Goal: Obtain resource: Download file/media

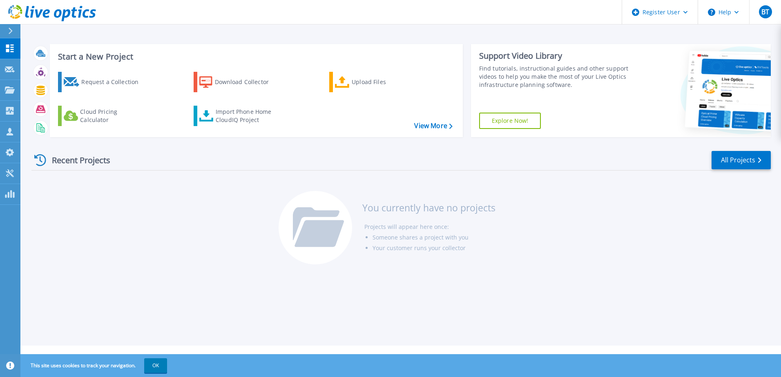
click at [81, 161] on div "Recent Projects" at bounding box center [76, 160] width 90 height 20
click at [427, 127] on link "View More" at bounding box center [433, 126] width 38 height 8
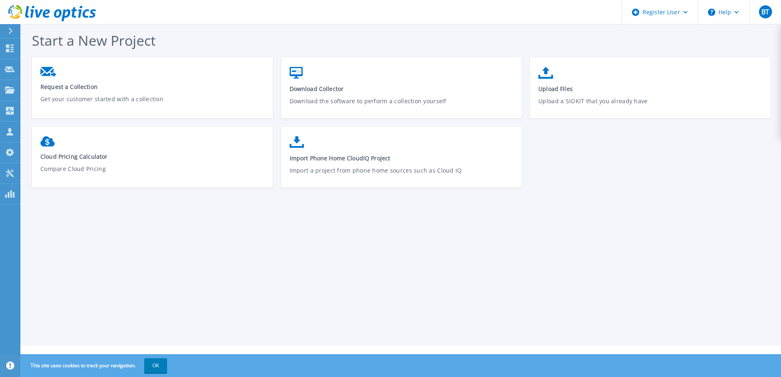
click at [706, 185] on div "Request a Collection Get your customer started with a collection Download Colle…" at bounding box center [405, 127] width 747 height 139
click at [57, 38] on span "Start a New Project" at bounding box center [94, 40] width 124 height 19
click at [2, 29] on button at bounding box center [10, 31] width 20 height 14
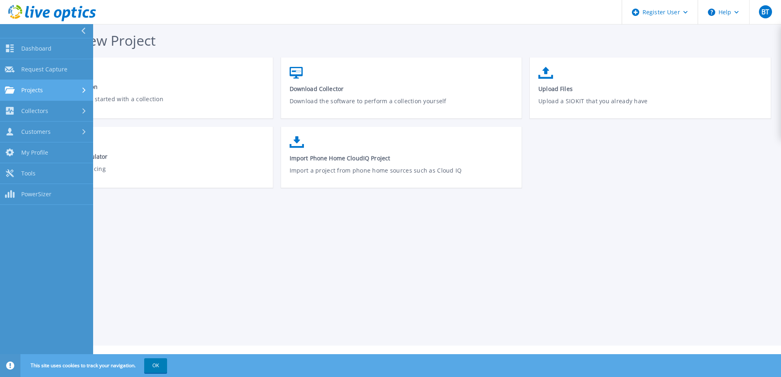
click at [33, 95] on link "Projects Projects" at bounding box center [46, 90] width 93 height 21
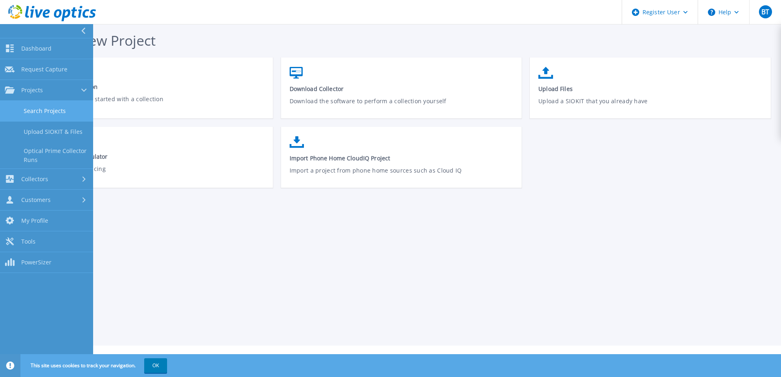
click at [43, 113] on link "Search Projects" at bounding box center [46, 111] width 93 height 21
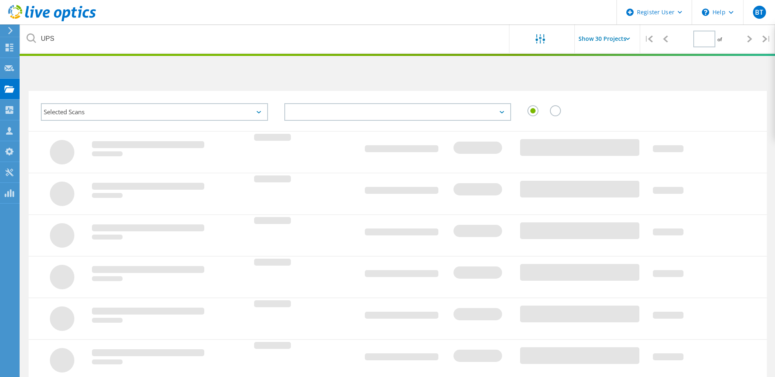
type input "1"
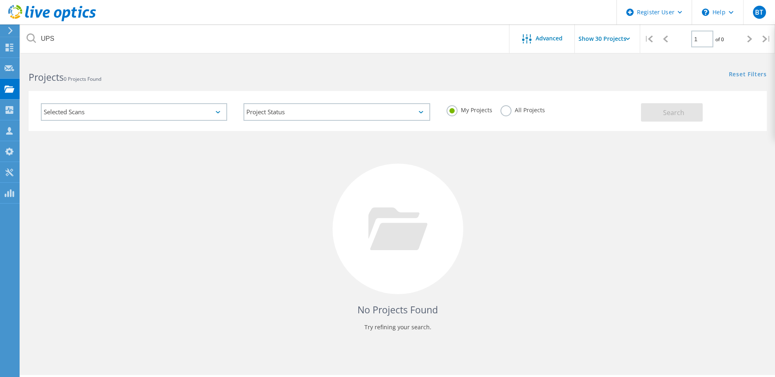
click at [172, 112] on div "Selected Scans" at bounding box center [134, 112] width 186 height 18
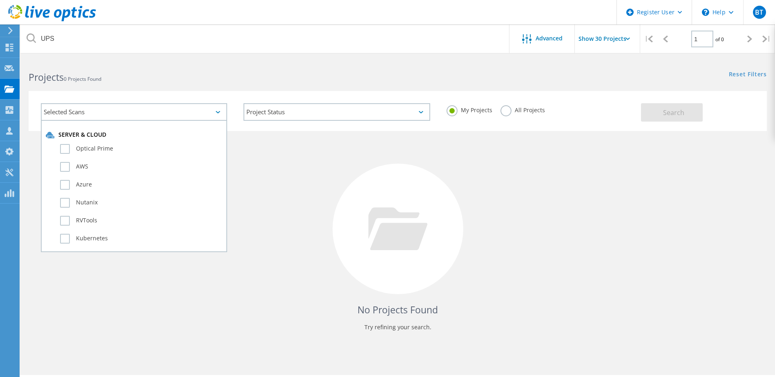
click at [172, 112] on div "Selected Scans" at bounding box center [134, 112] width 186 height 18
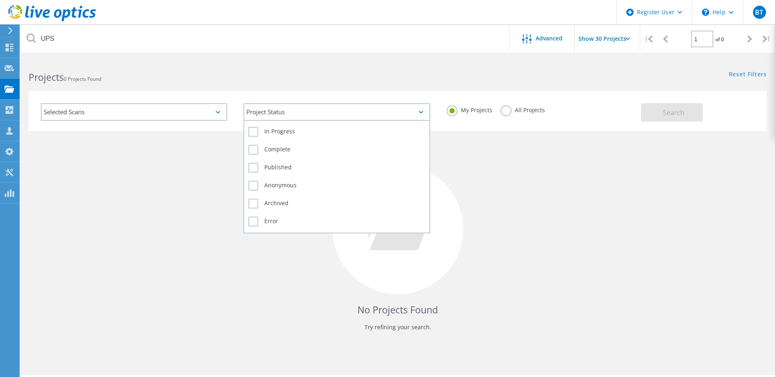
click at [280, 111] on div "Project Status" at bounding box center [336, 112] width 186 height 18
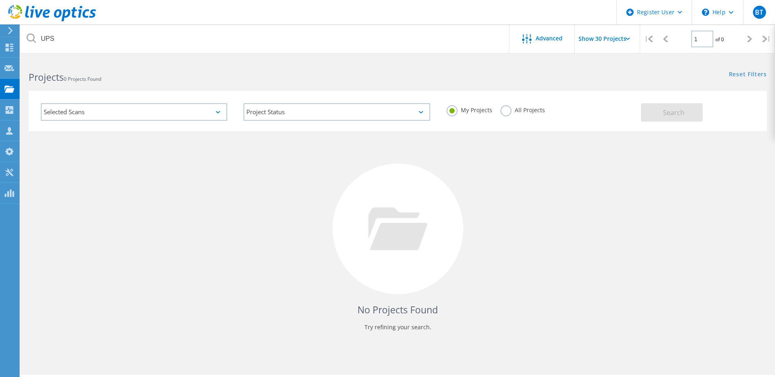
click at [509, 109] on label "All Projects" at bounding box center [522, 109] width 45 height 8
click at [0, 0] on input "All Projects" at bounding box center [0, 0] width 0 height 0
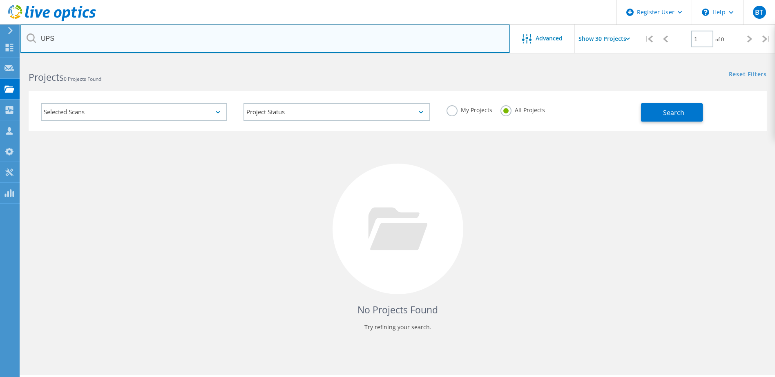
click at [61, 39] on input "UPS" at bounding box center [264, 39] width 489 height 29
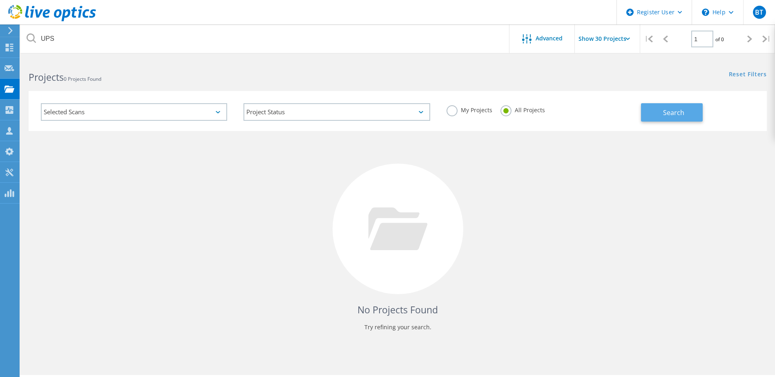
click at [681, 115] on span "Search" at bounding box center [673, 112] width 21 height 9
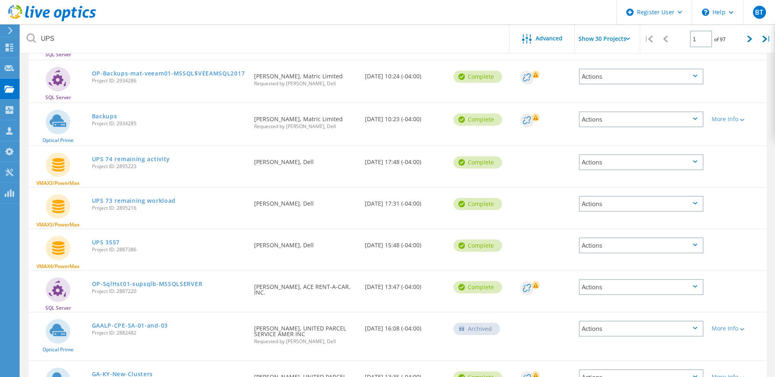
scroll to position [776, 0]
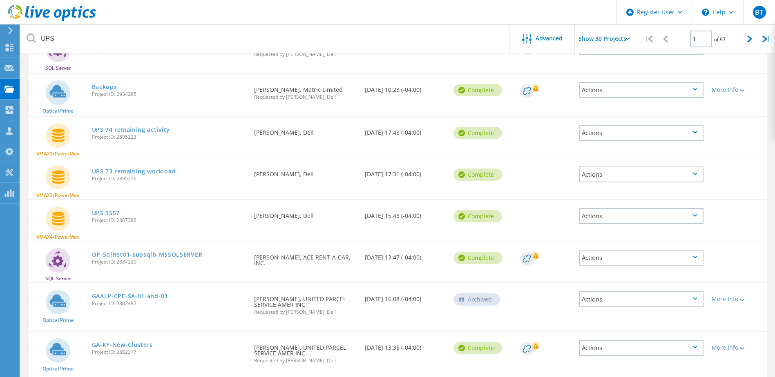
click at [106, 169] on link "UPS 73 remaining workload" at bounding box center [134, 172] width 84 height 6
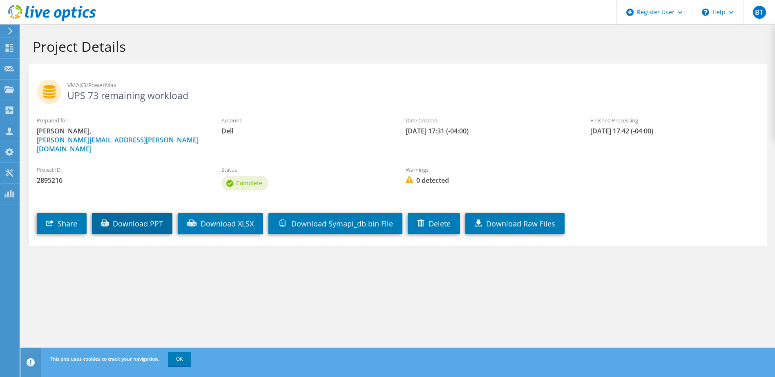
click at [146, 218] on link "Download PPT" at bounding box center [132, 223] width 80 height 21
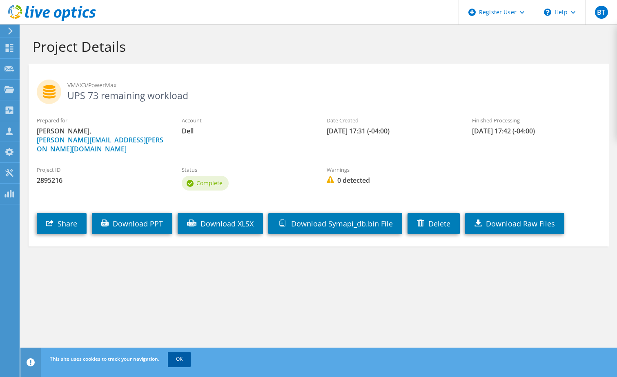
click at [177, 362] on link "OK" at bounding box center [179, 359] width 23 height 15
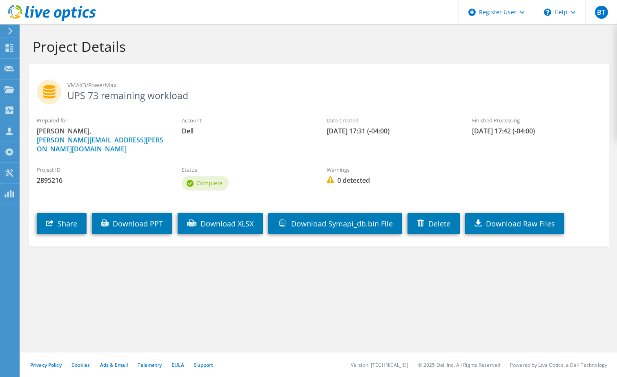
click at [91, 287] on section "Project Details VMAX3/PowerMax UPS 73 remaining workload Prepared for Adam Rose…" at bounding box center [318, 160] width 597 height 271
